Goal: Check status: Check status

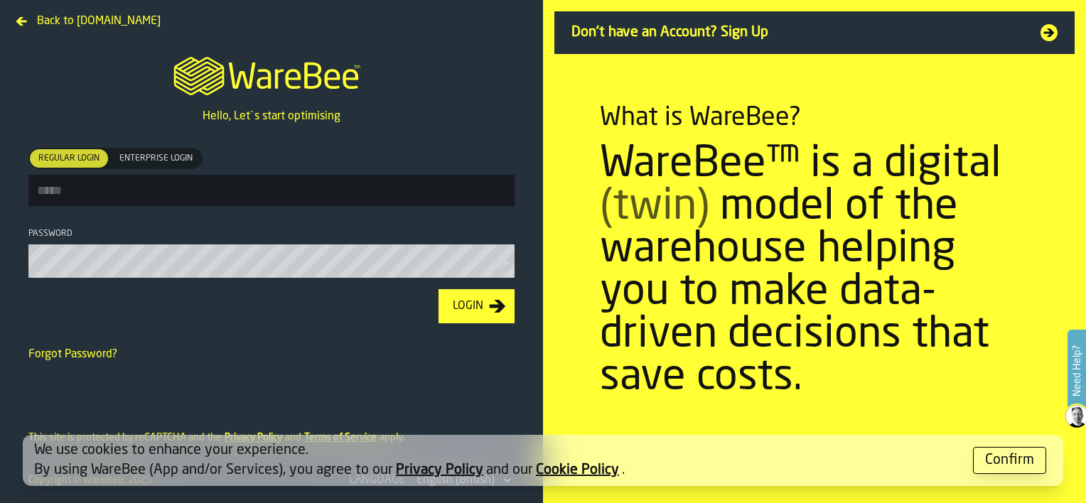
type input "**********"
click at [492, 314] on icon "button-Login" at bounding box center [497, 306] width 17 height 17
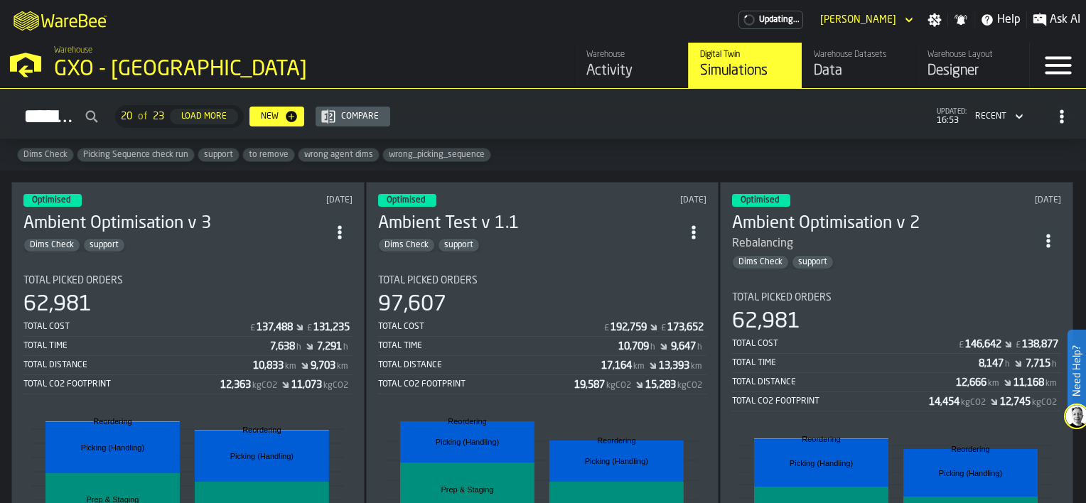
click at [624, 60] on div "Warehouse Activity" at bounding box center [631, 65] width 90 height 31
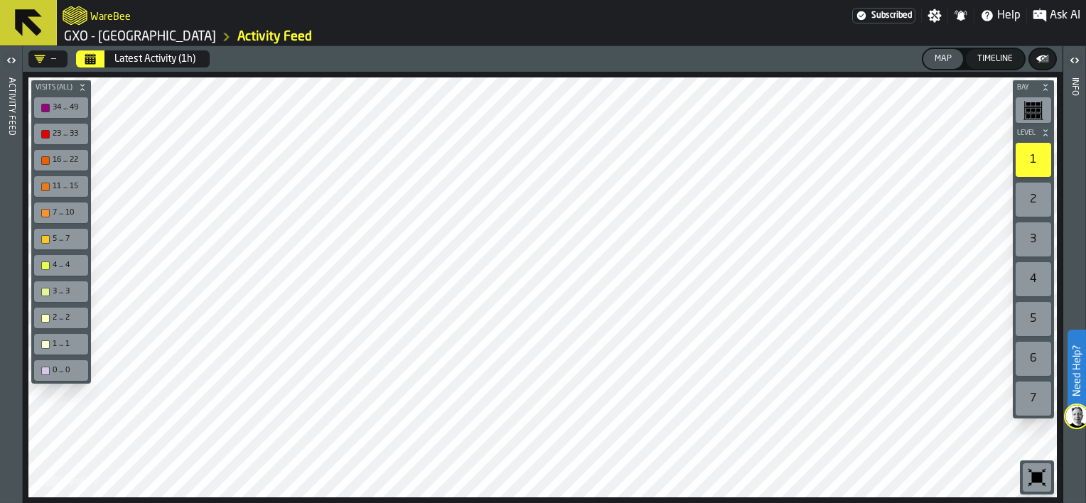
click at [88, 65] on button "Calendar" at bounding box center [90, 58] width 28 height 17
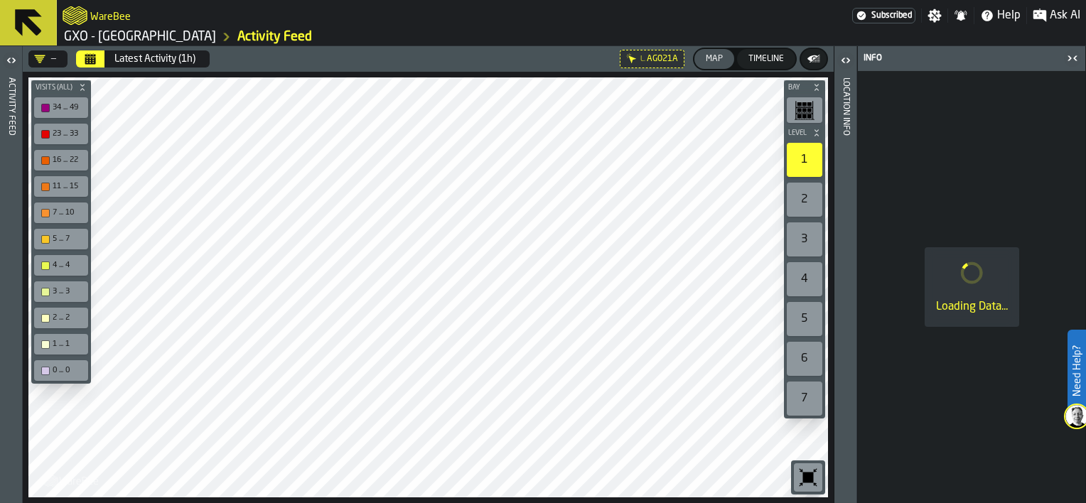
click at [847, 60] on icon "button-toggle-Open" at bounding box center [845, 60] width 17 height 17
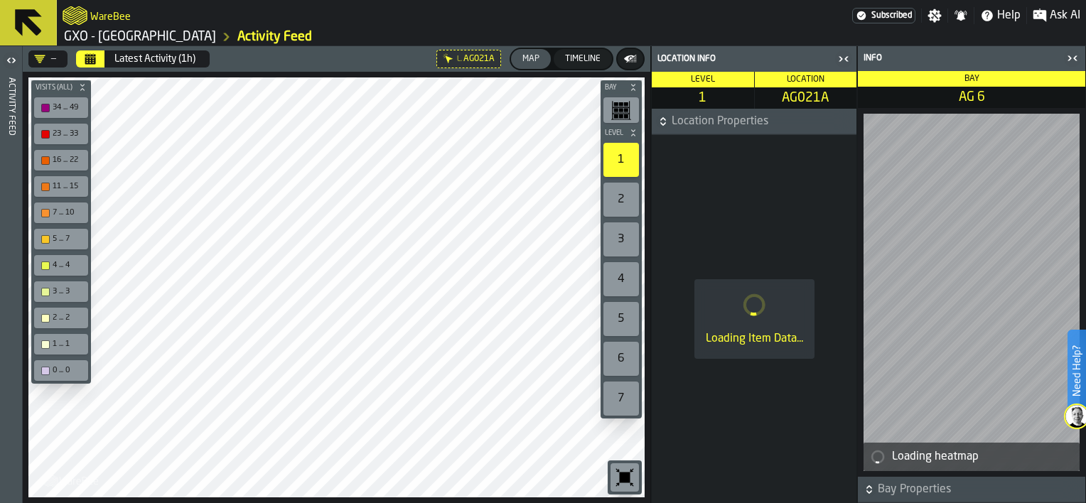
click at [95, 61] on icon "Calendar" at bounding box center [90, 60] width 11 height 7
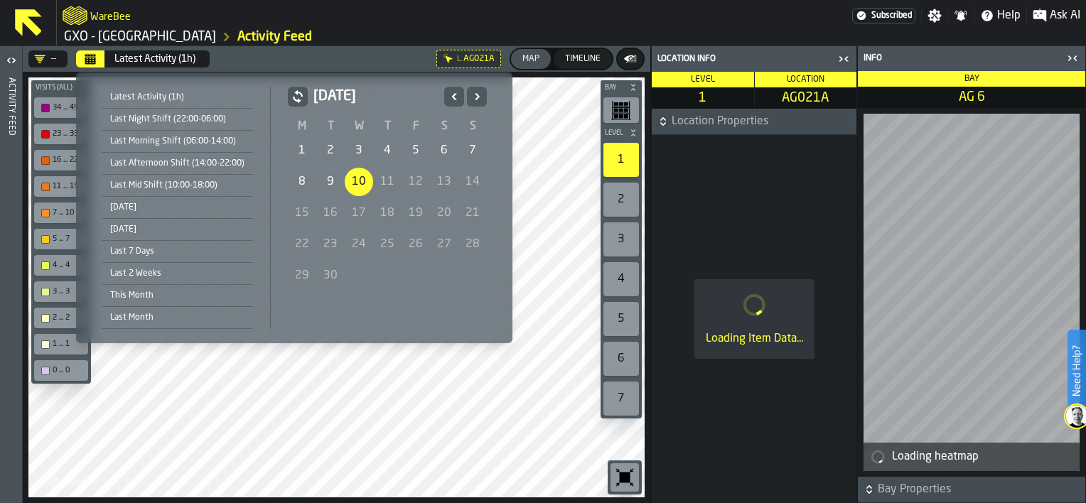
click at [364, 181] on div "10" at bounding box center [359, 182] width 28 height 28
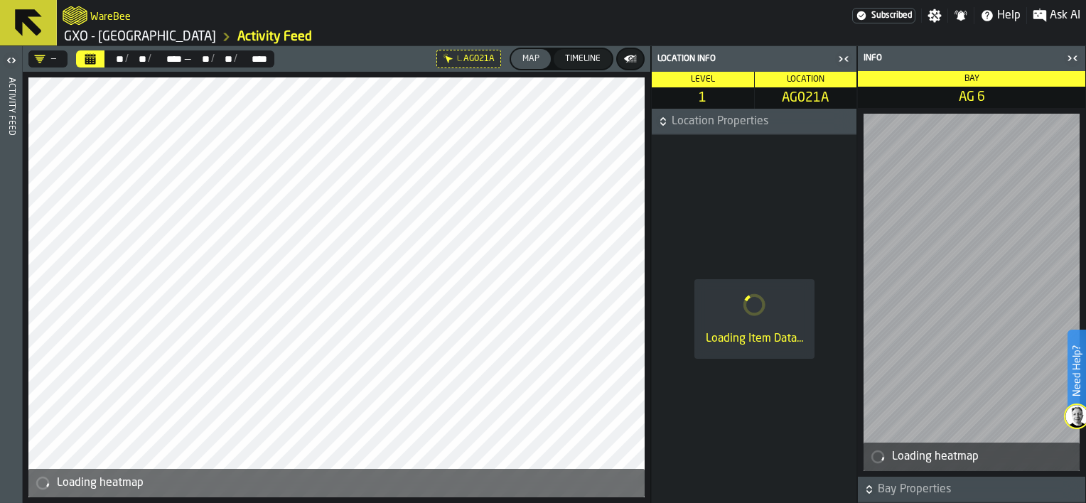
click at [1066, 62] on icon "button-toggle-Close me" at bounding box center [1071, 58] width 17 height 17
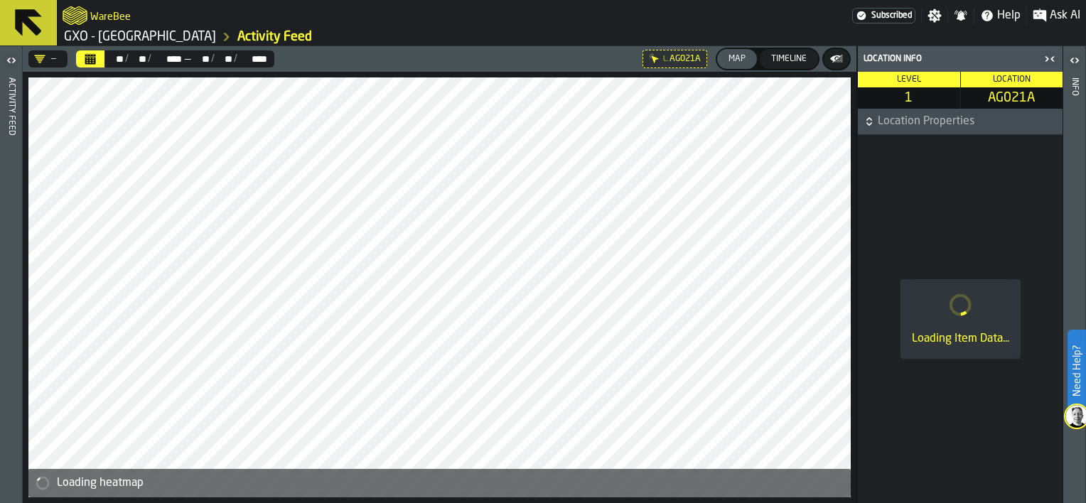
click at [1039, 59] on header "Location Info" at bounding box center [959, 59] width 205 height 26
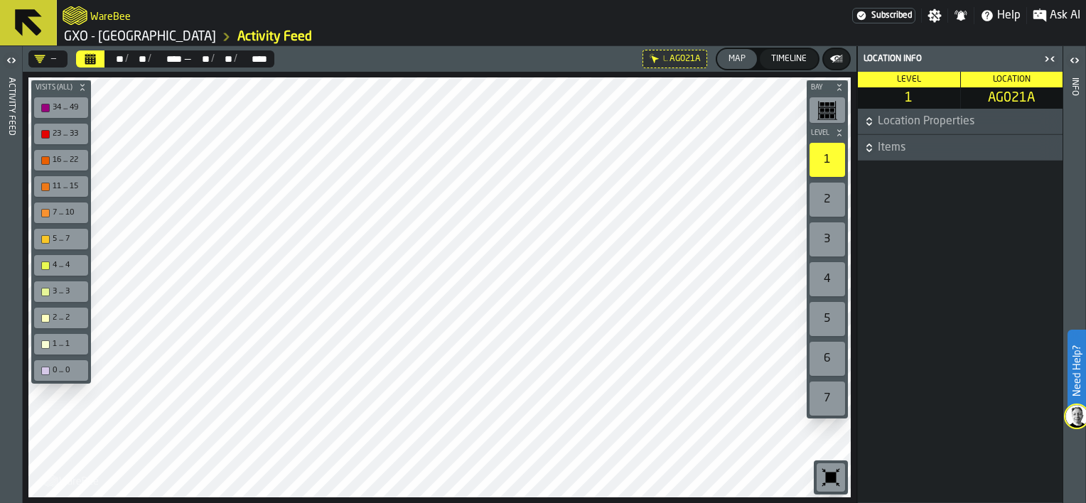
click at [874, 147] on icon "button-" at bounding box center [869, 148] width 14 height 14
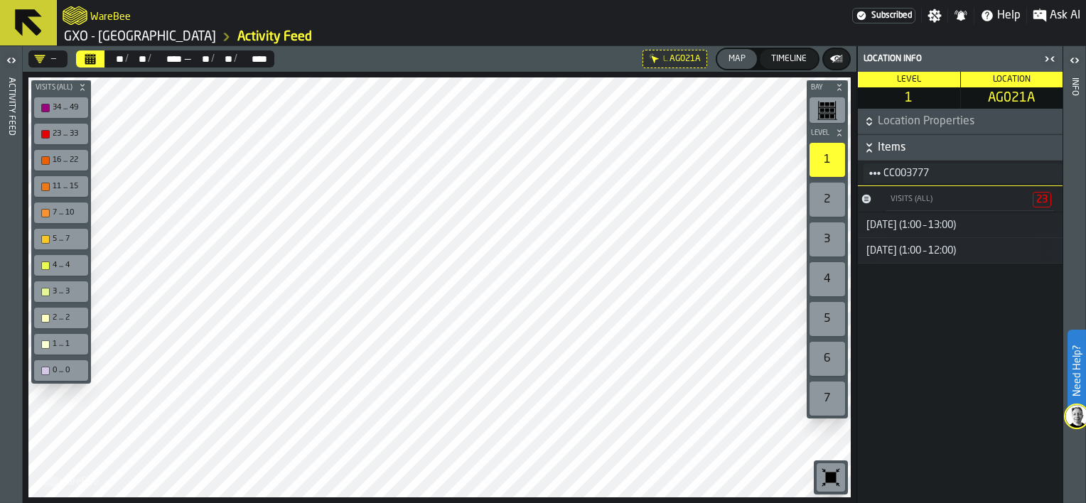
click at [0, 0] on icon at bounding box center [0, 0] width 0 height 0
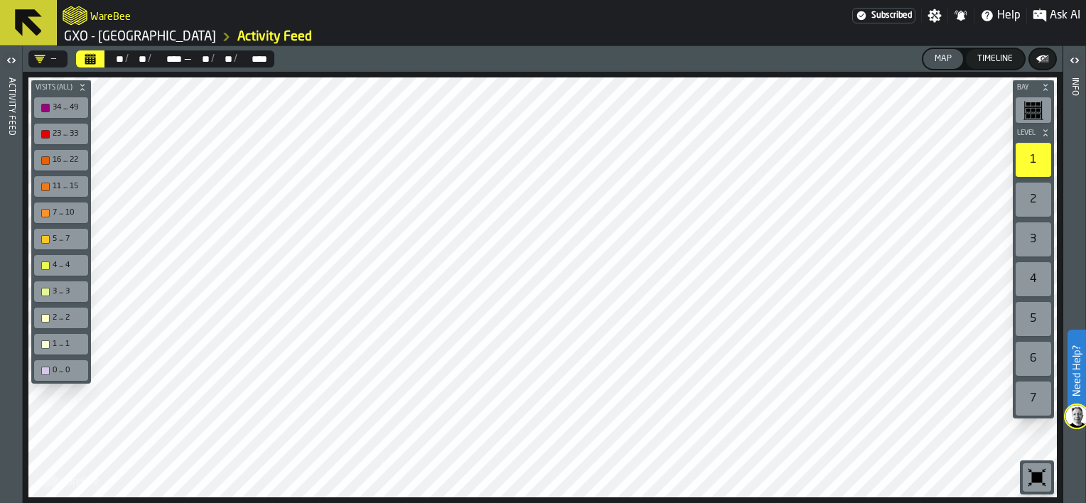
click at [91, 55] on icon "Calendar" at bounding box center [90, 56] width 11 height 2
click at [91, 60] on icon "Calendar" at bounding box center [90, 60] width 11 height 7
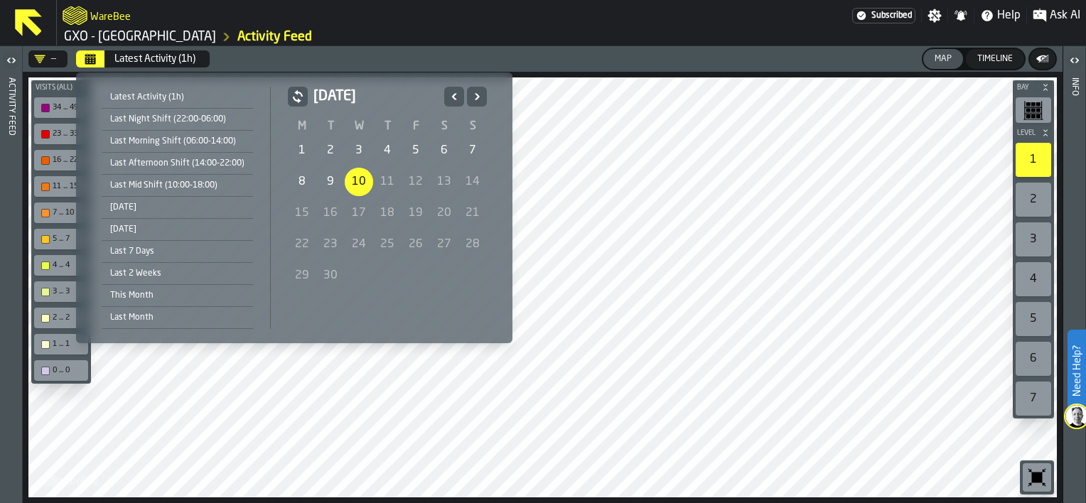
click at [357, 183] on div "10" at bounding box center [359, 182] width 28 height 28
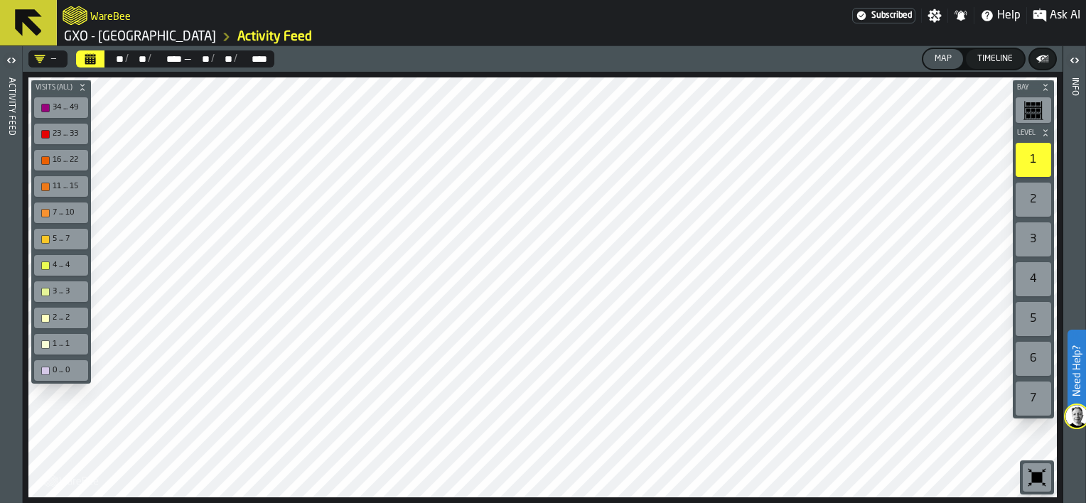
click at [86, 60] on icon "Calendar" at bounding box center [90, 60] width 11 height 7
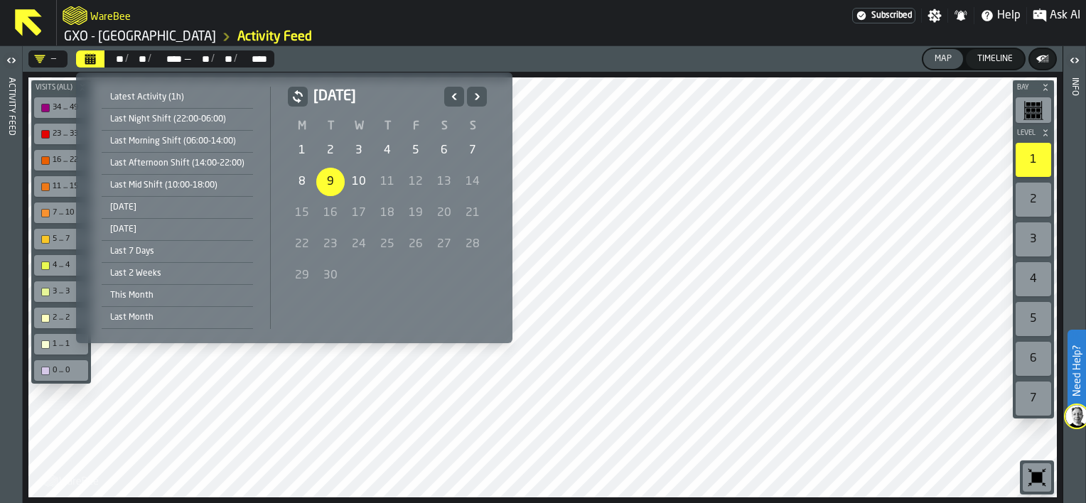
click at [335, 177] on div "9" at bounding box center [330, 182] width 28 height 28
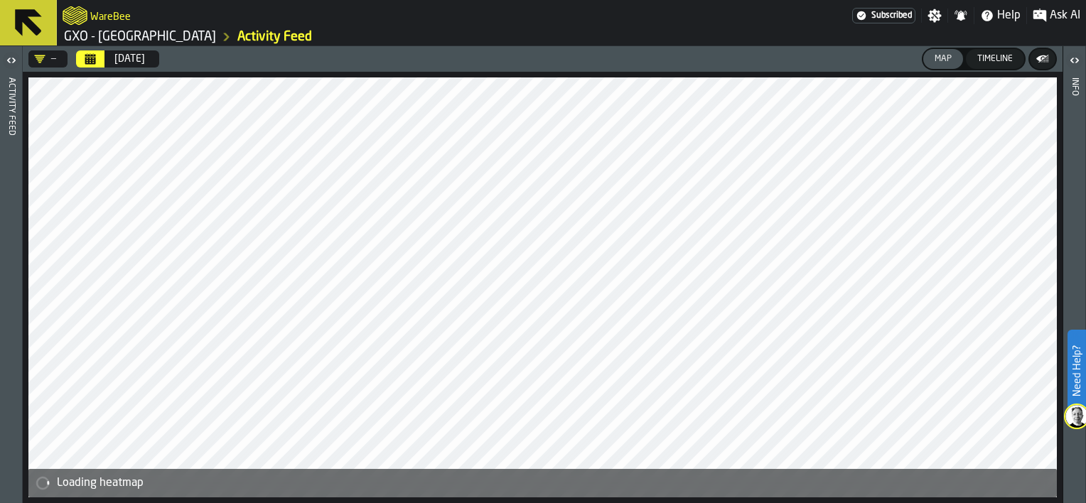
click at [90, 56] on icon "Calendar" at bounding box center [90, 56] width 11 height 2
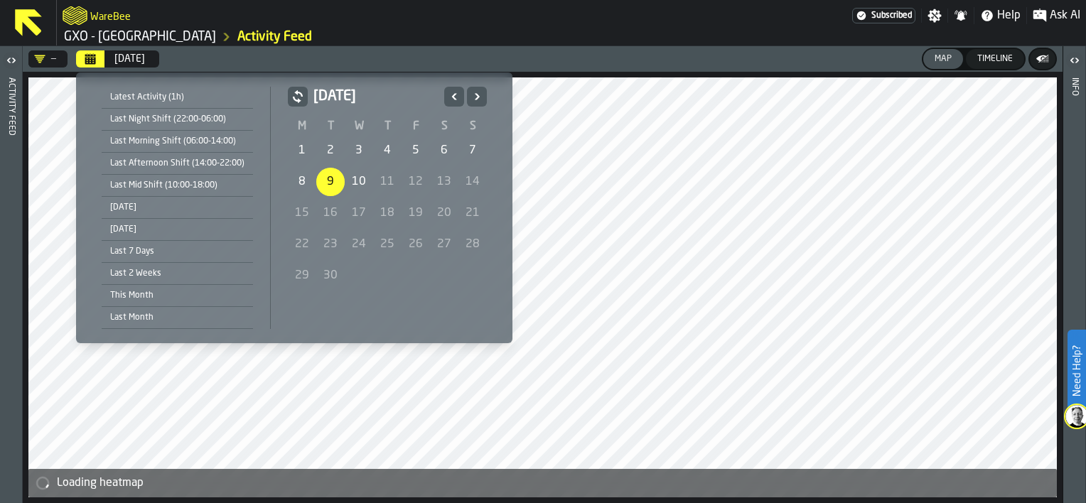
click at [364, 184] on div "10" at bounding box center [359, 182] width 28 height 28
